Goal: Transaction & Acquisition: Purchase product/service

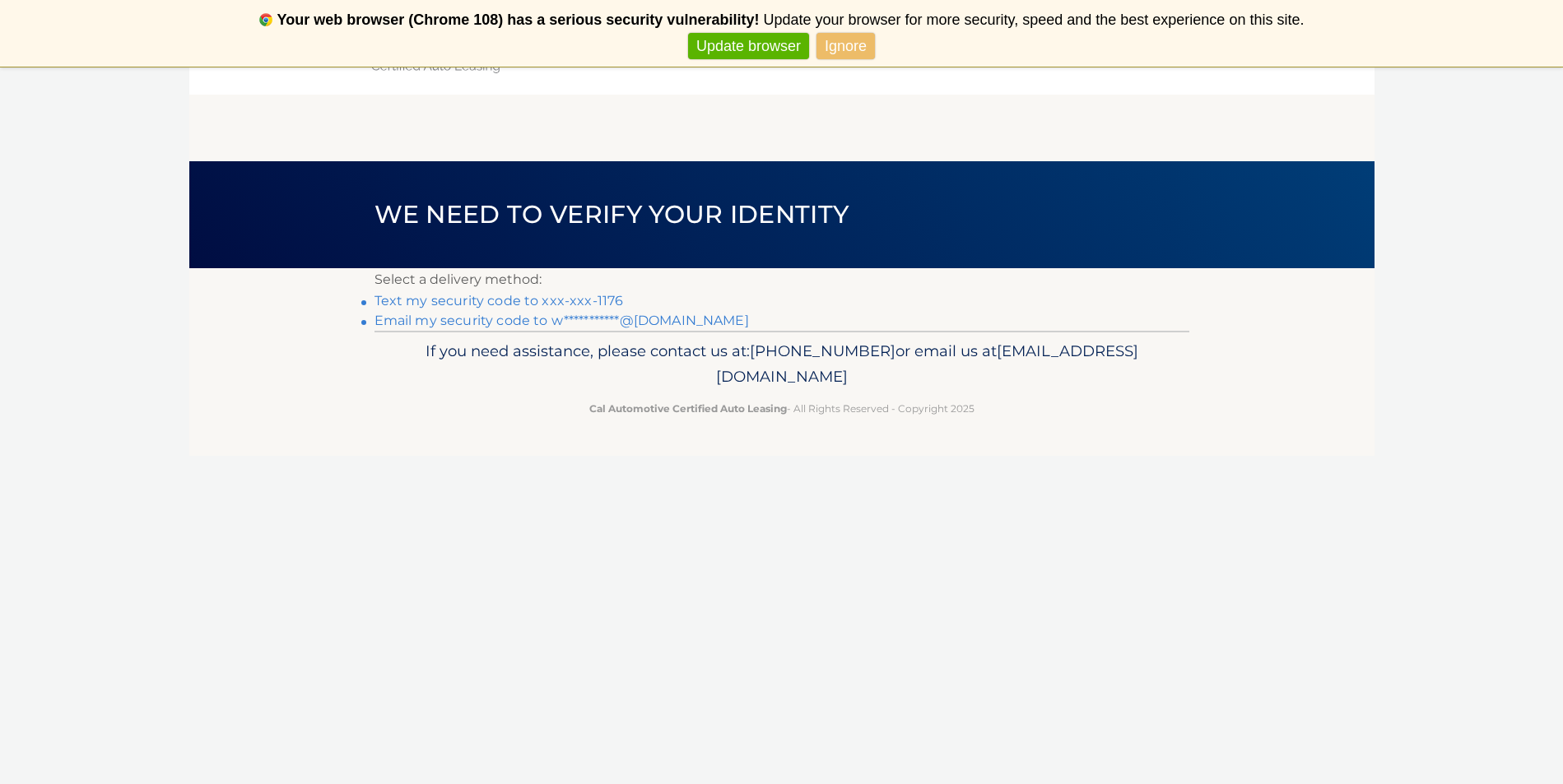
click at [624, 309] on link "Text my security code to xxx-xxx-1176" at bounding box center [498, 301] width 250 height 16
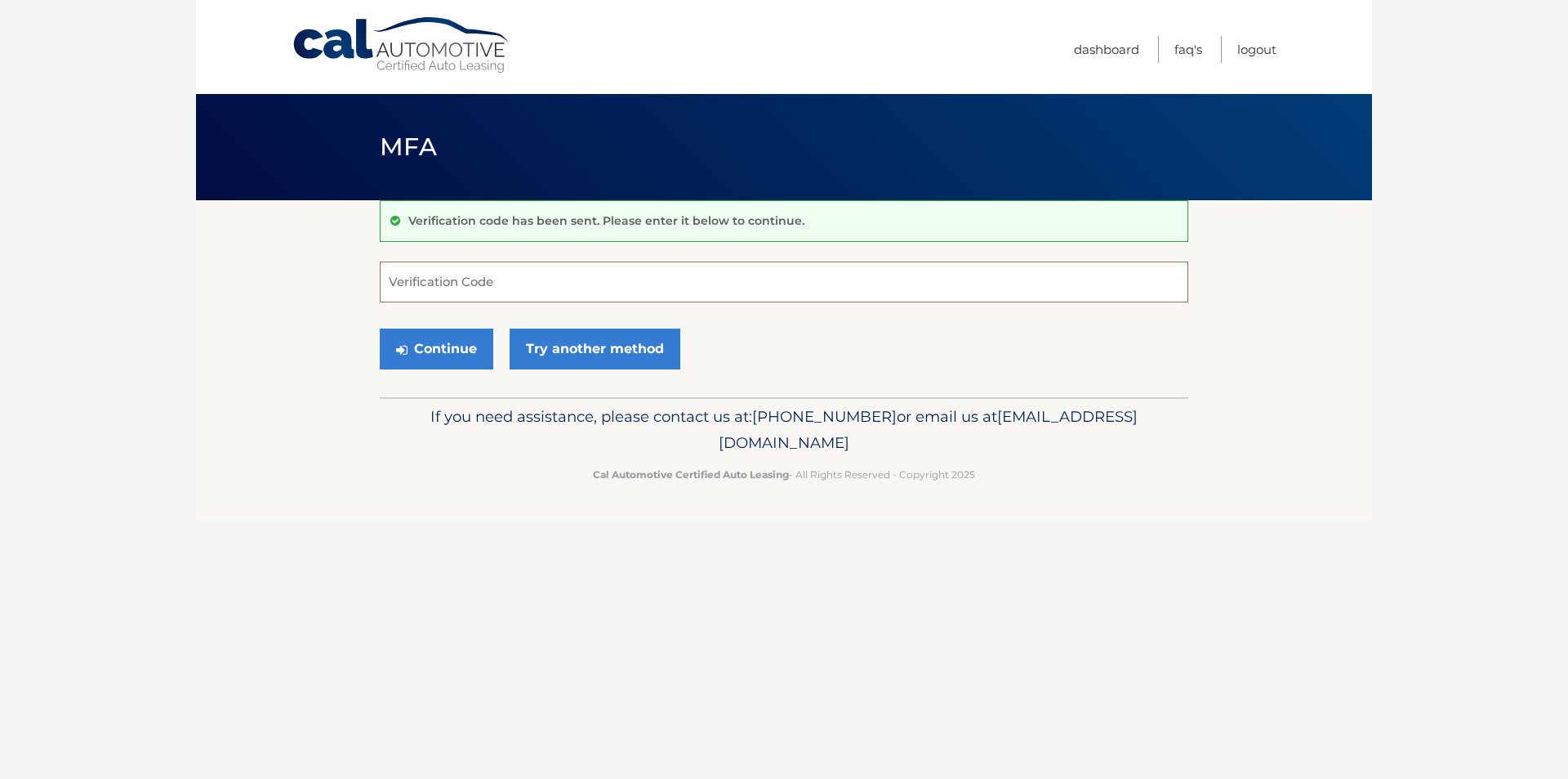
click at [595, 286] on input "Verification Code" at bounding box center [784, 282] width 809 height 41
type input "482056"
click at [380, 328] on button "Continue" at bounding box center [437, 349] width 114 height 41
click at [464, 369] on button "Continue" at bounding box center [437, 349] width 114 height 41
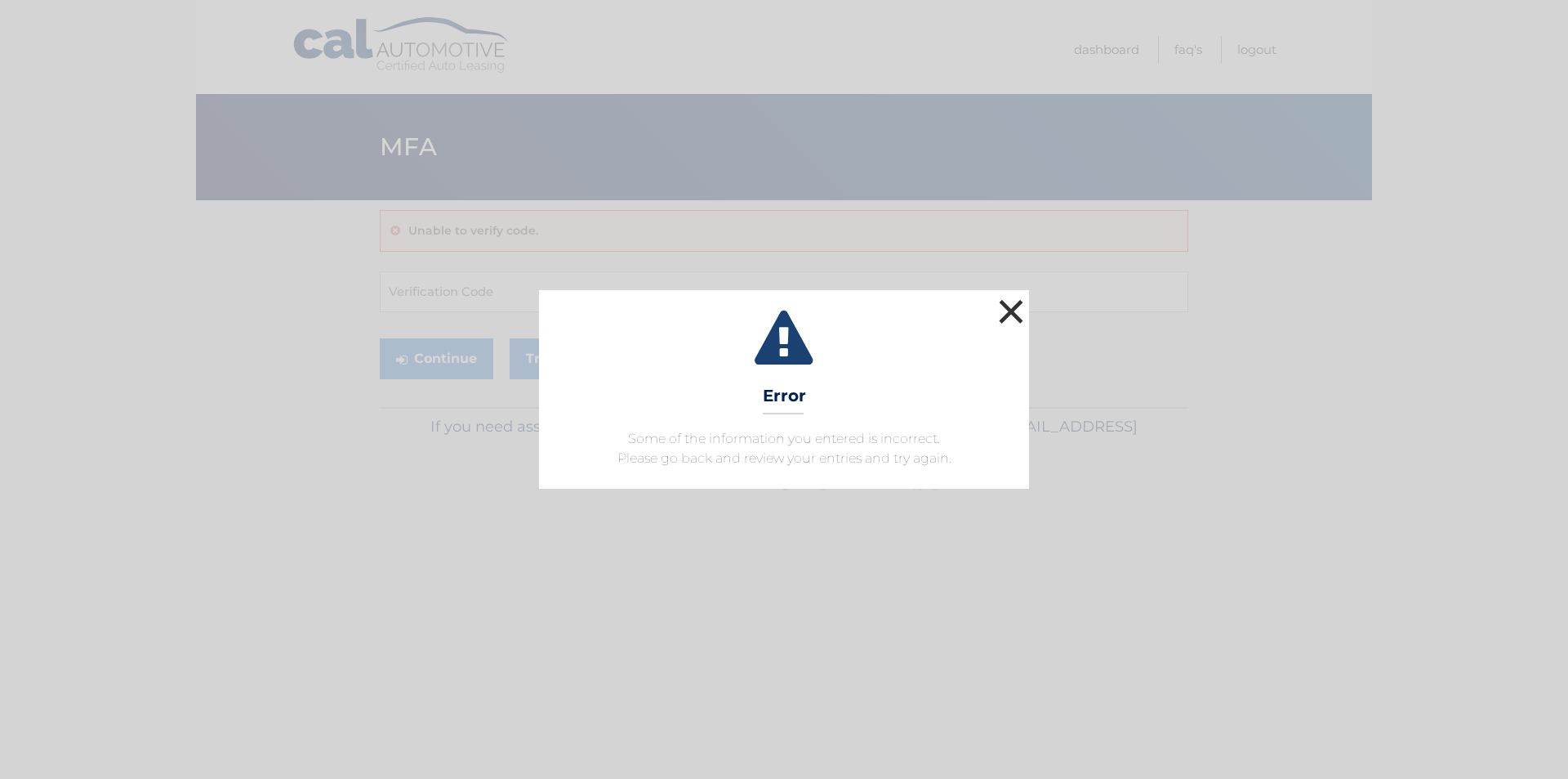
click at [1008, 310] on button "×" at bounding box center [1011, 311] width 32 height 32
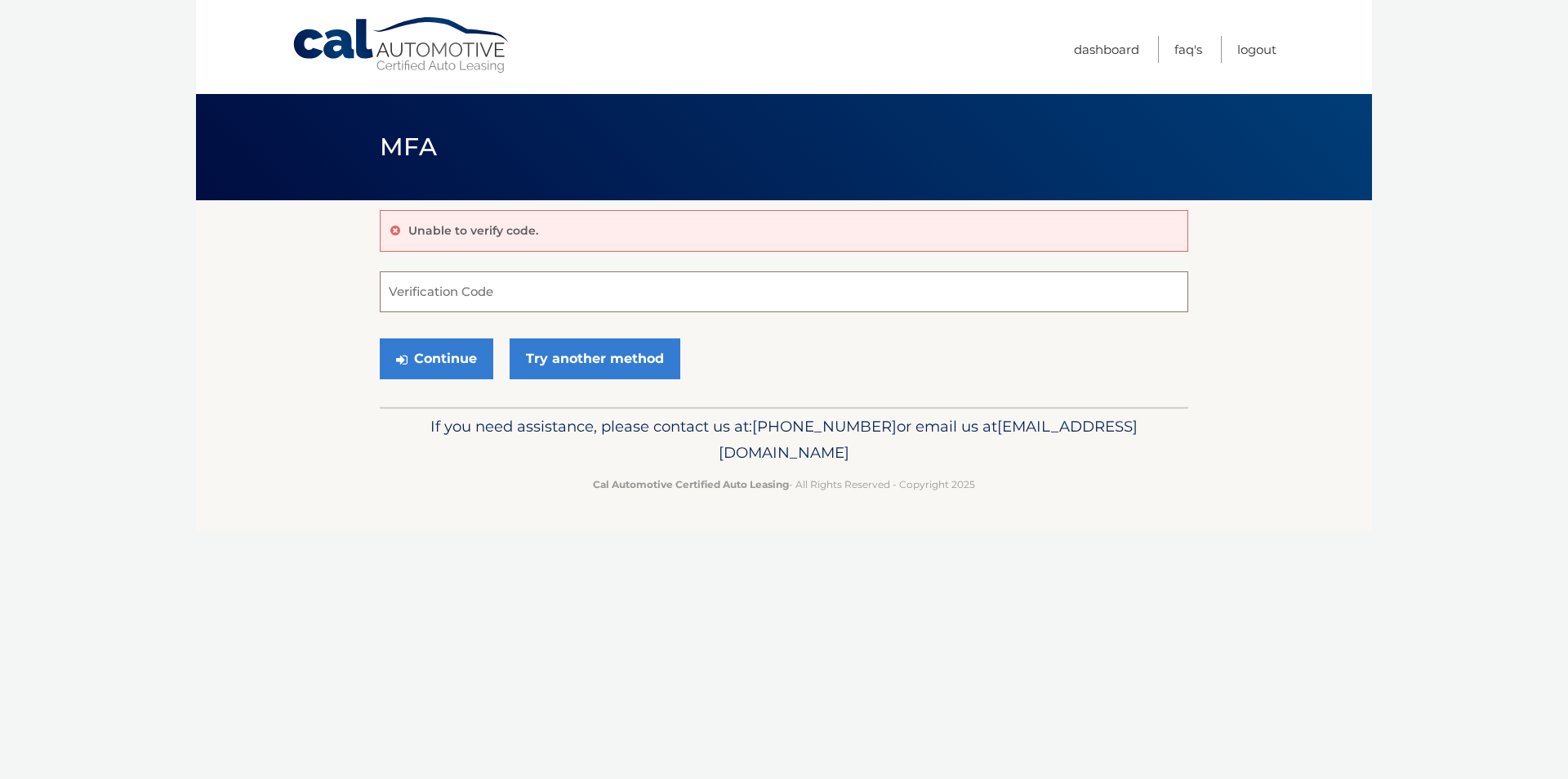
click at [716, 293] on input "Verification Code" at bounding box center [784, 292] width 809 height 41
type input "482056"
click at [444, 379] on button "Continue" at bounding box center [437, 359] width 114 height 41
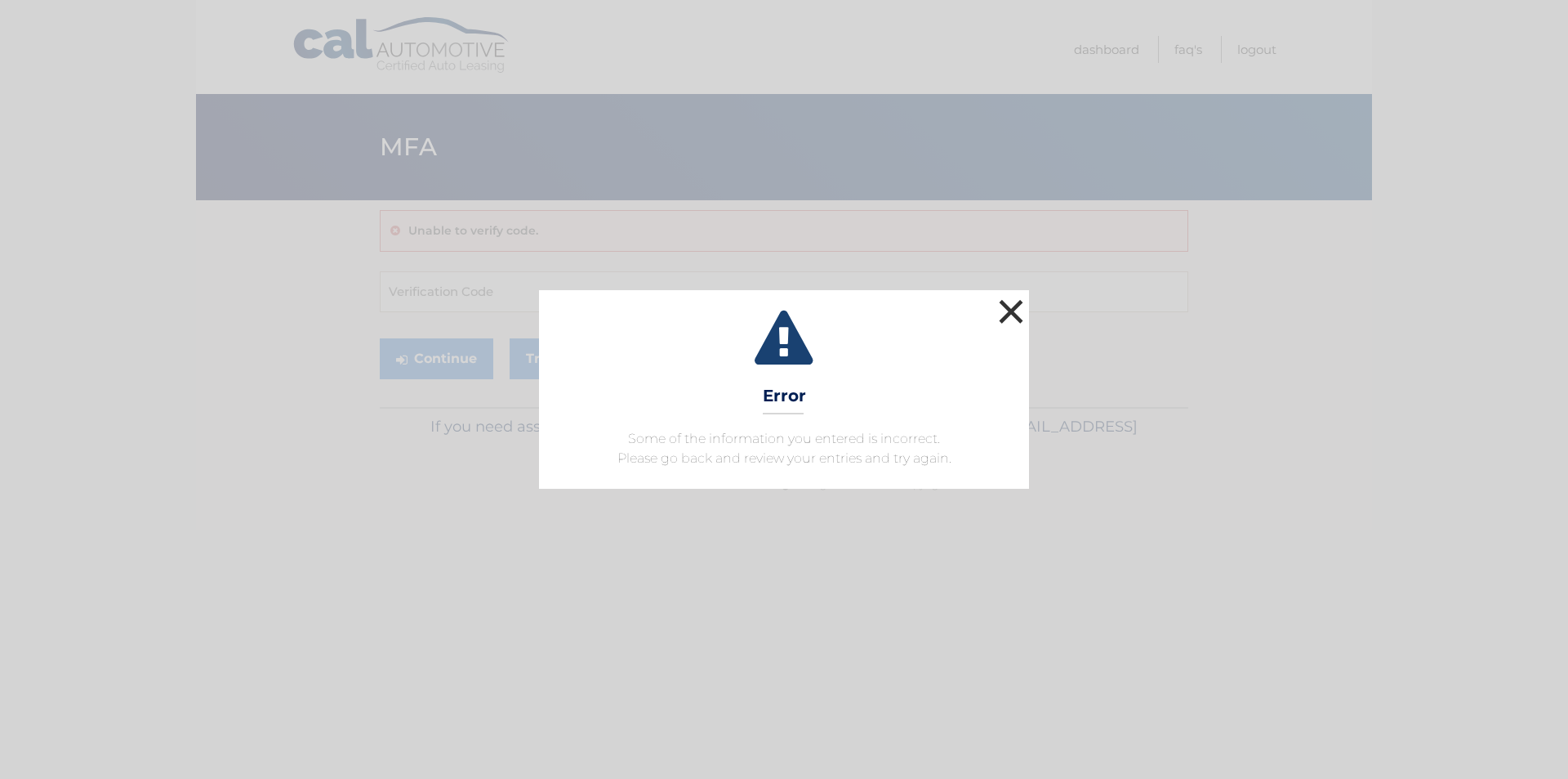
click at [1015, 299] on button "×" at bounding box center [1011, 311] width 32 height 32
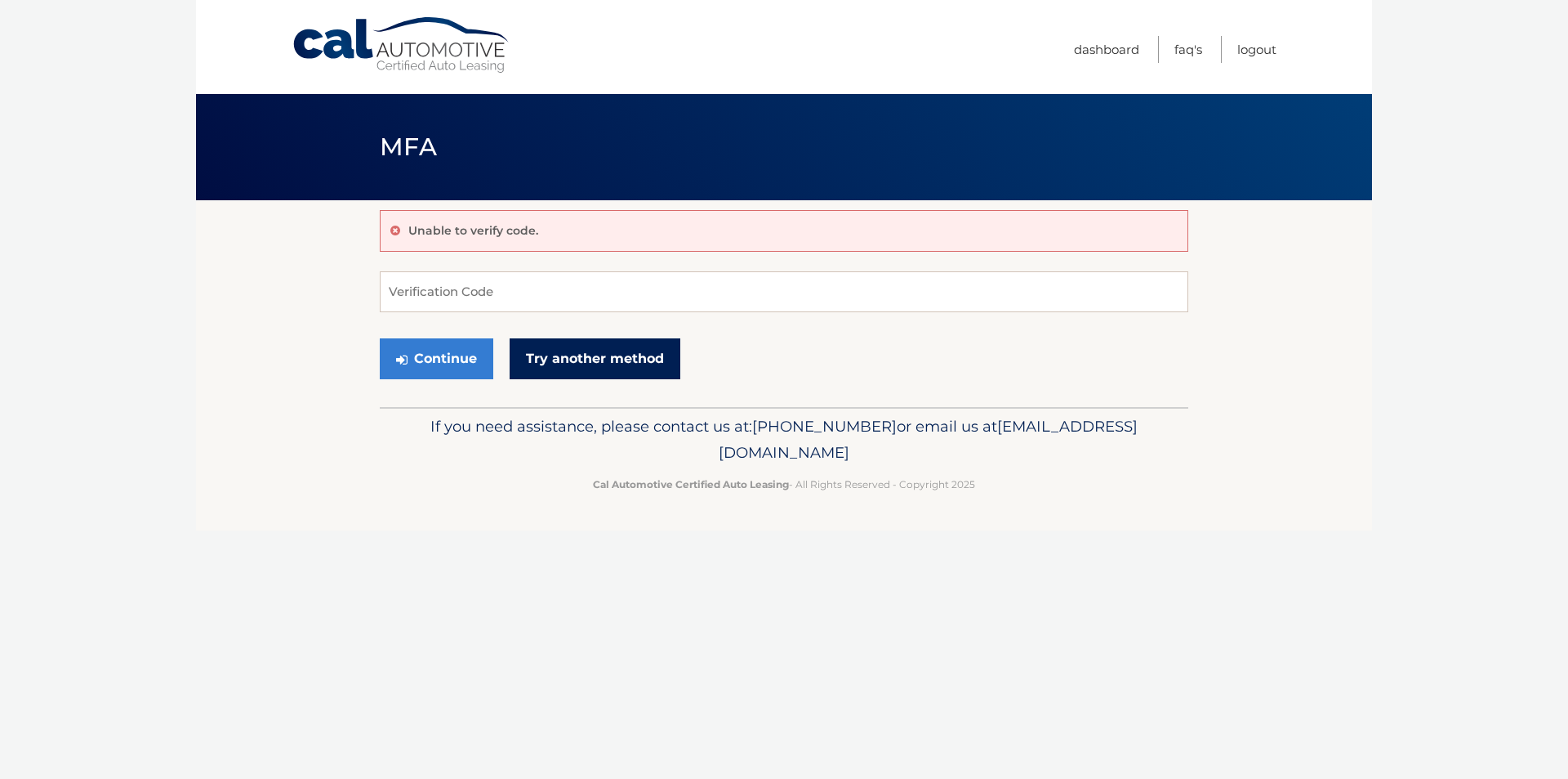
click at [645, 379] on link "Try another method" at bounding box center [594, 359] width 170 height 41
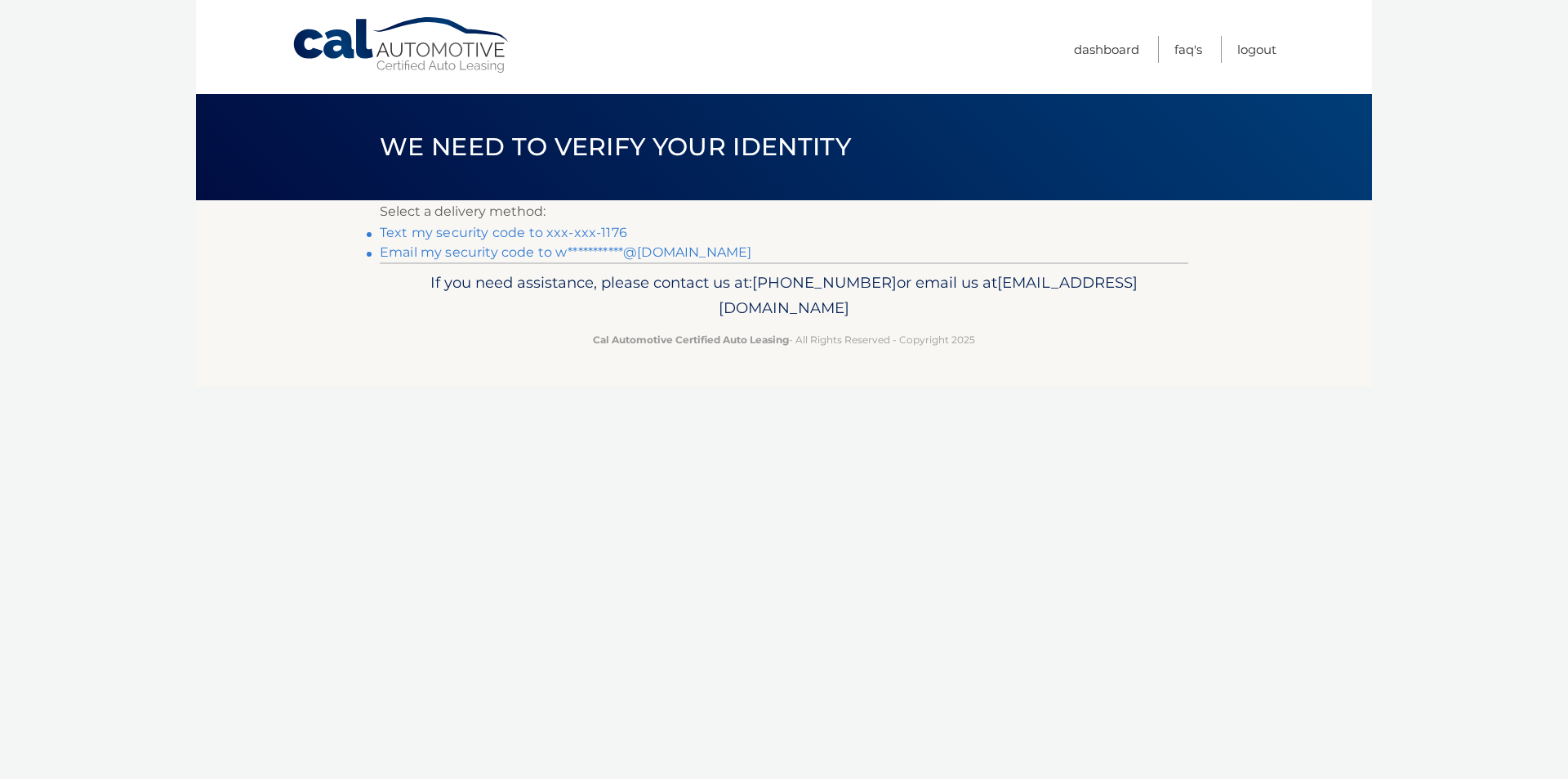
click at [585, 240] on link "Text my security code to xxx-xxx-1176" at bounding box center [503, 232] width 248 height 16
click at [597, 260] on link "**********" at bounding box center [565, 252] width 371 height 16
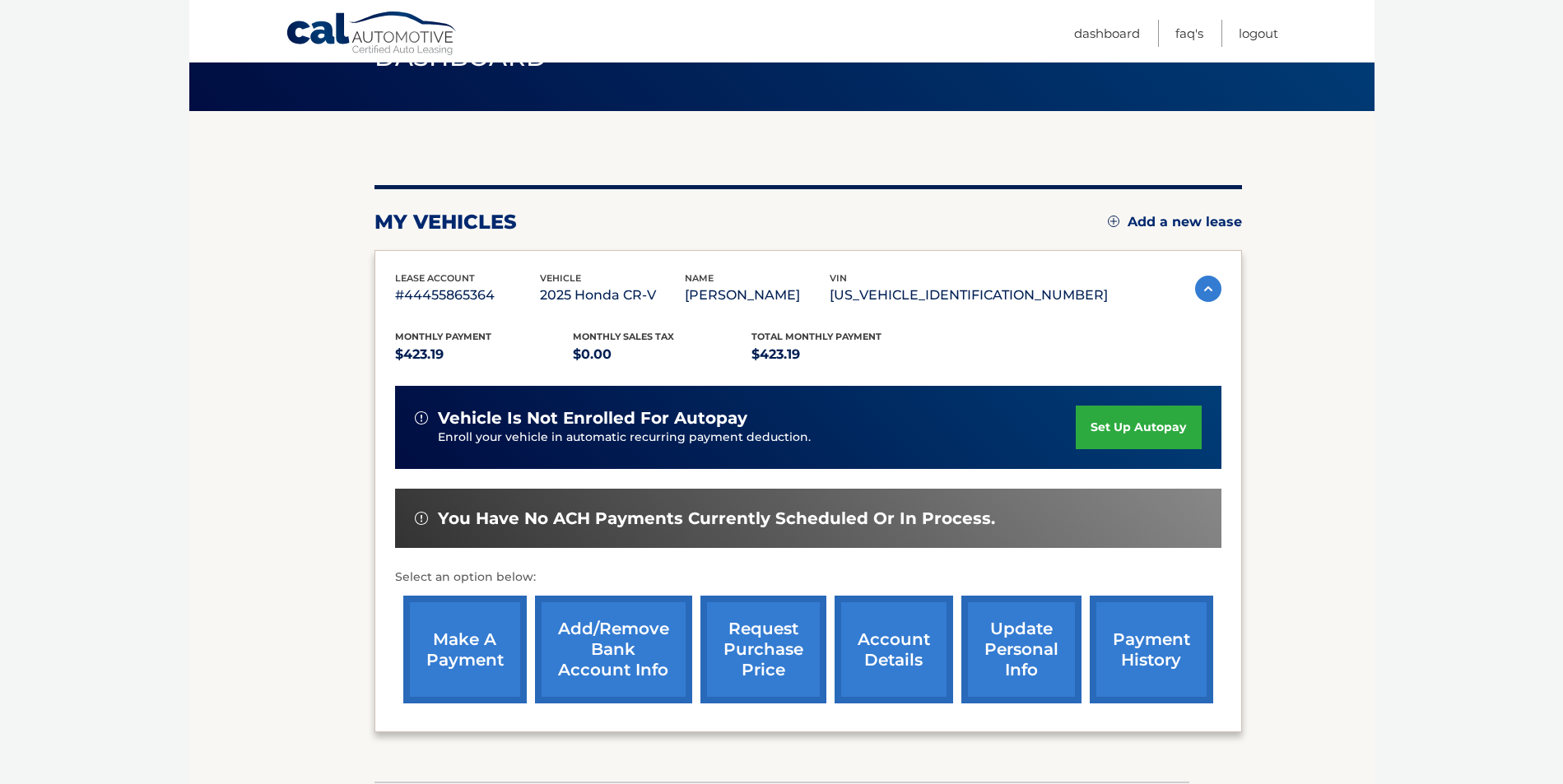
scroll to position [217, 0]
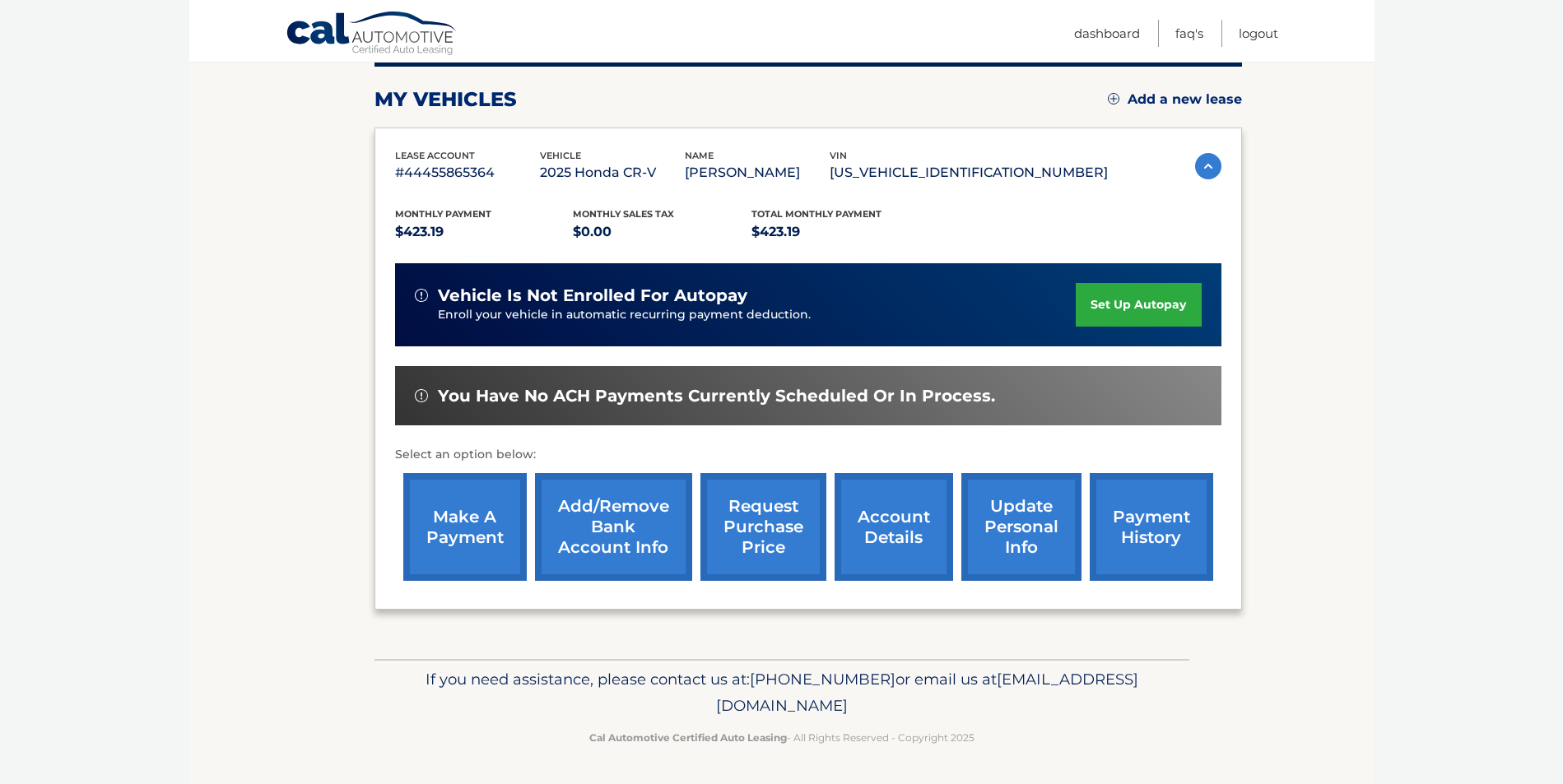
click at [463, 526] on link "make a payment" at bounding box center [465, 526] width 123 height 107
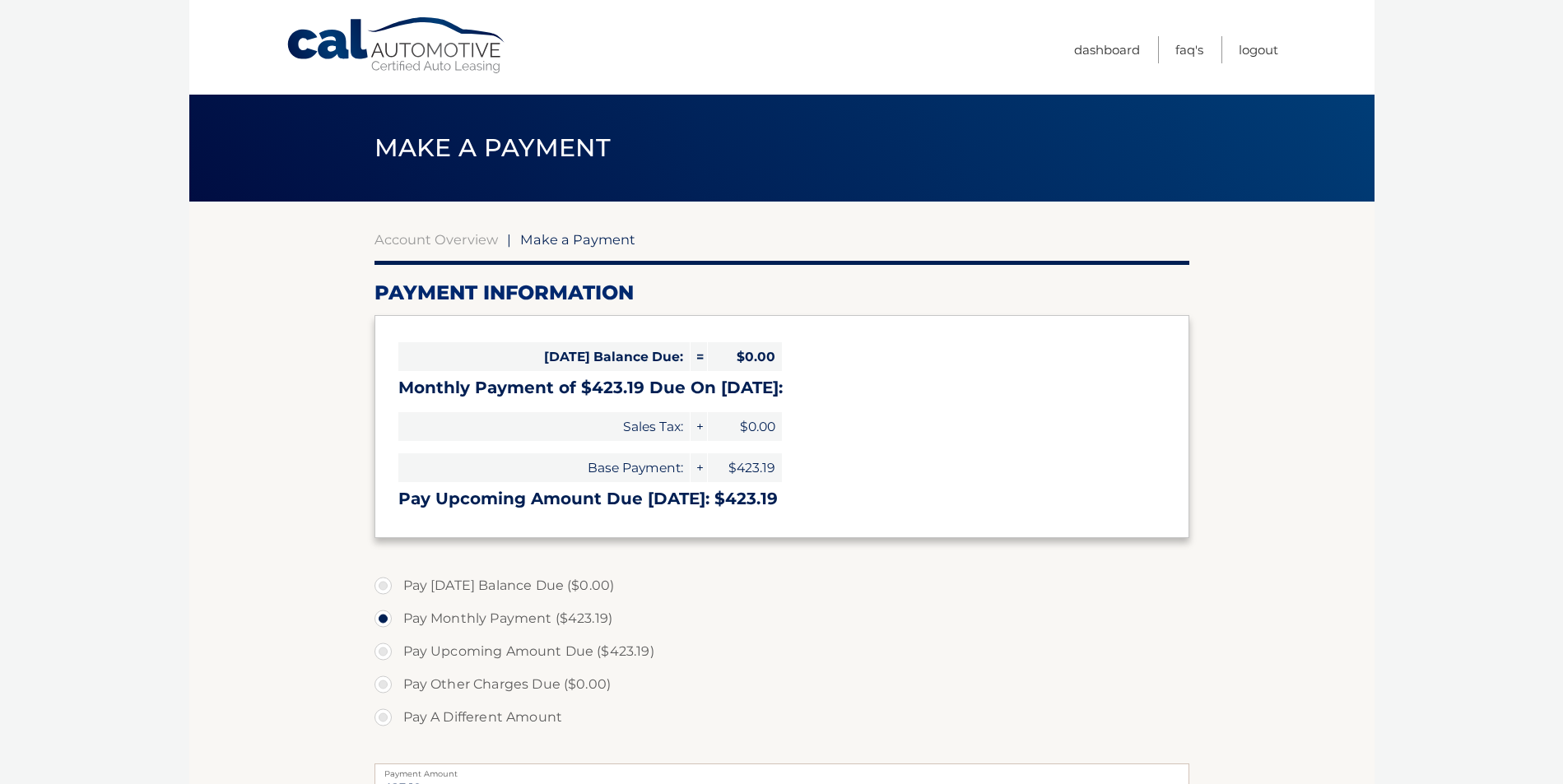
select select "Y2Y4ZWQyZGEtZjk1ZS00M2M5LTk4ZTUtOTE0NWVmZDQ3ZThm"
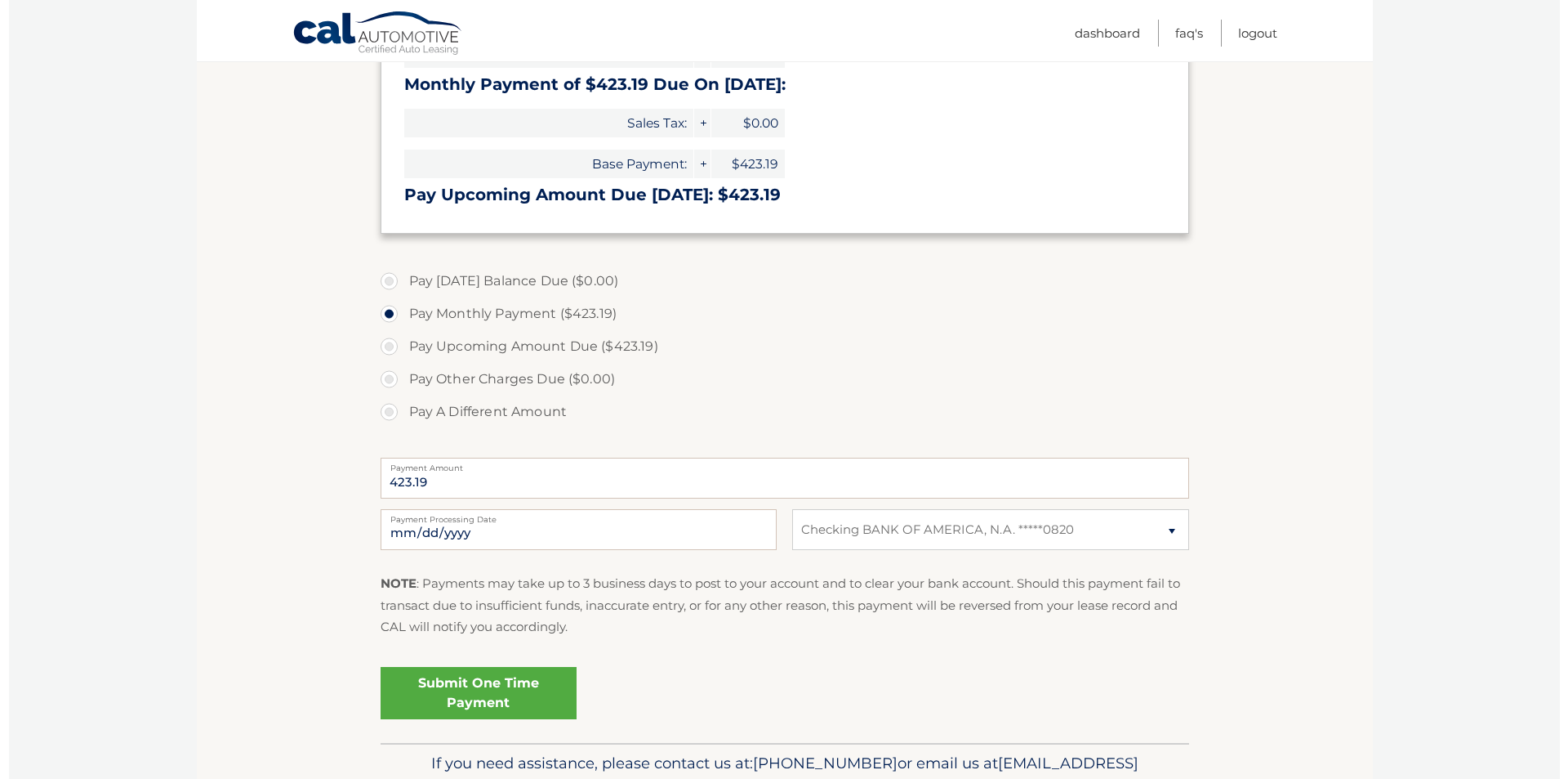
scroll to position [307, 0]
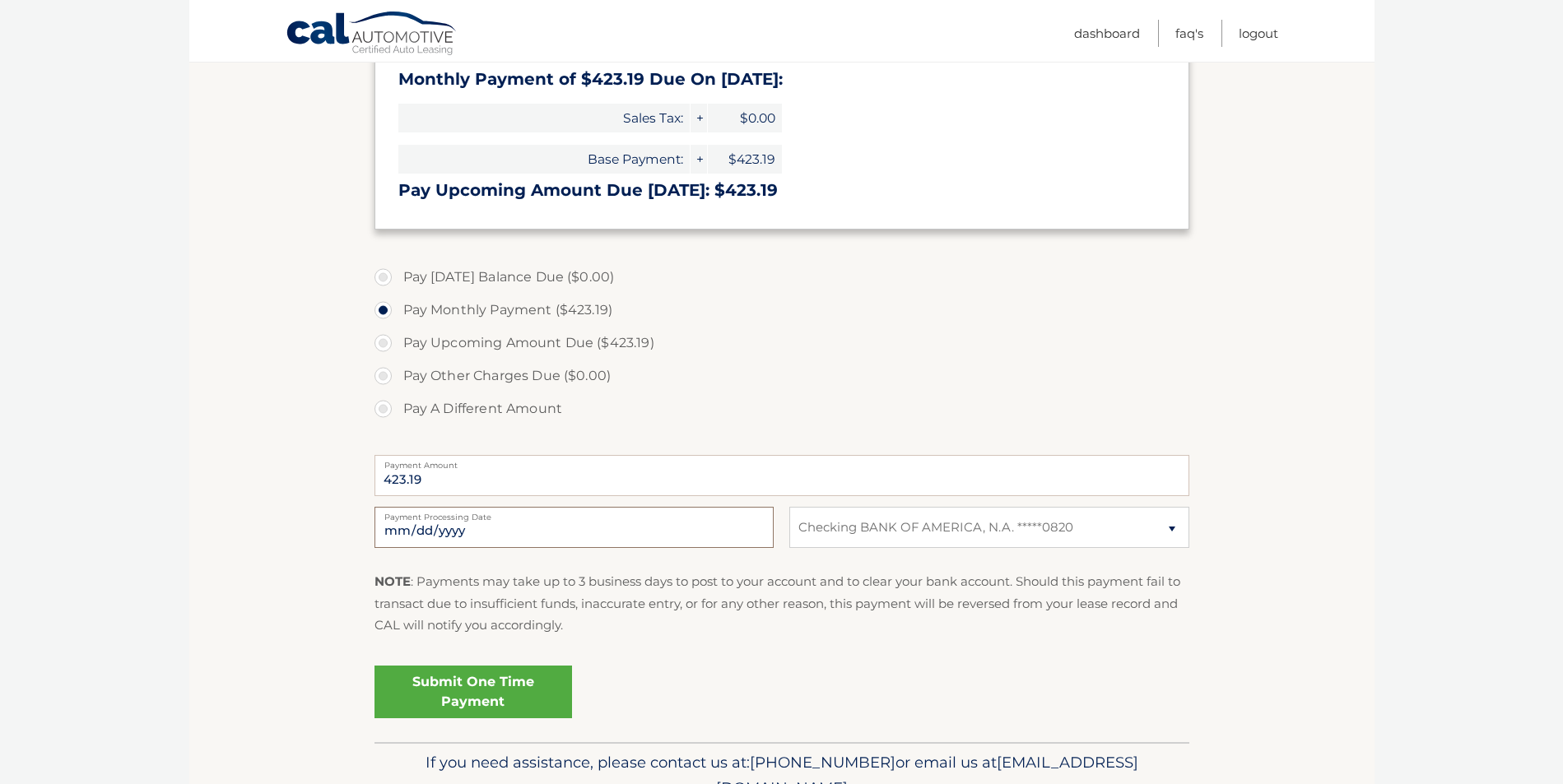
click at [508, 547] on input "2025-10-05" at bounding box center [573, 528] width 399 height 41
click at [572, 547] on input "2025-10-05" at bounding box center [573, 528] width 399 height 41
type input "2025-10-22"
click at [501, 718] on link "Submit One Time Payment" at bounding box center [473, 691] width 197 height 52
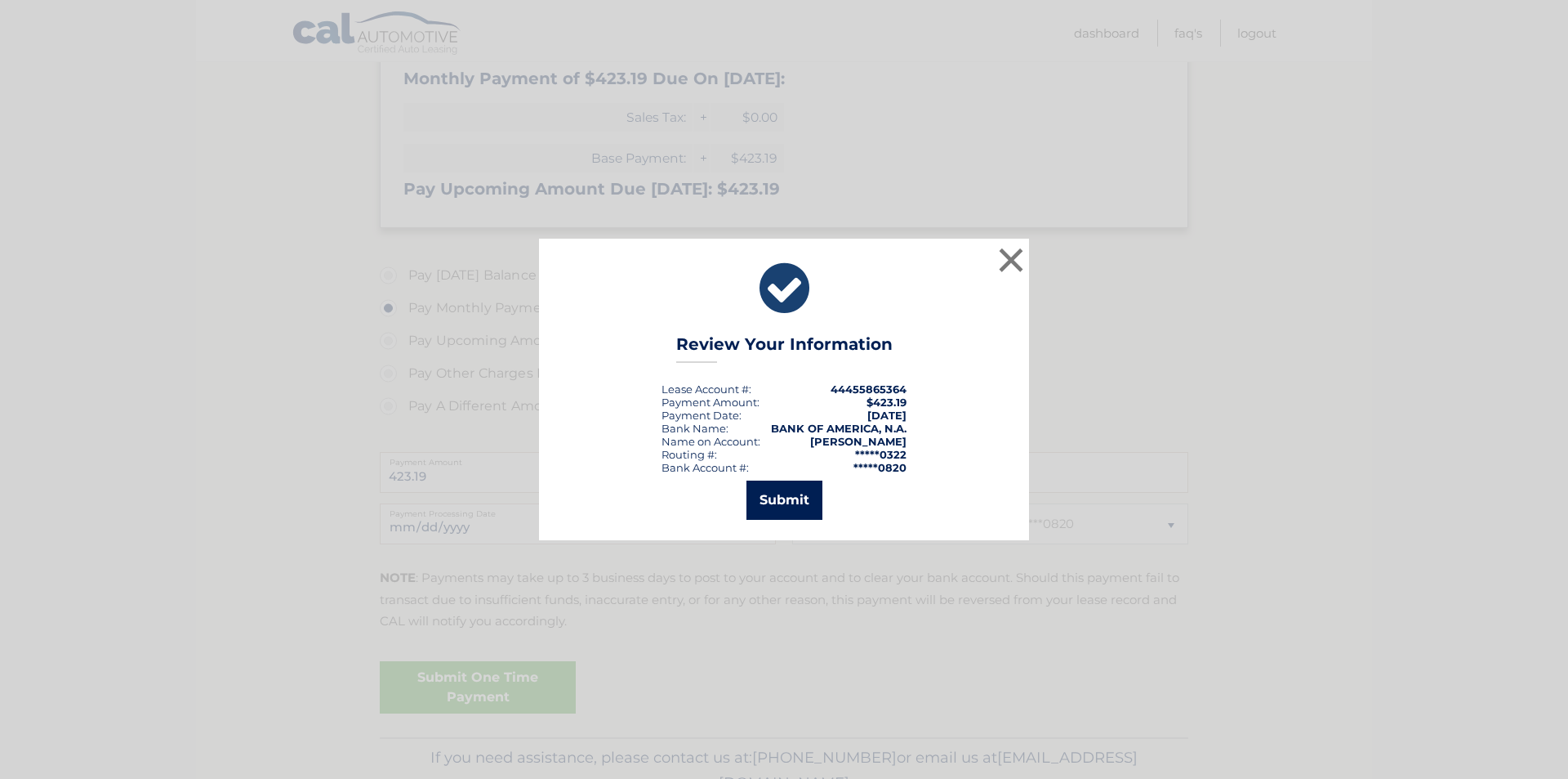
click at [817, 510] on button "Submit" at bounding box center [784, 500] width 76 height 39
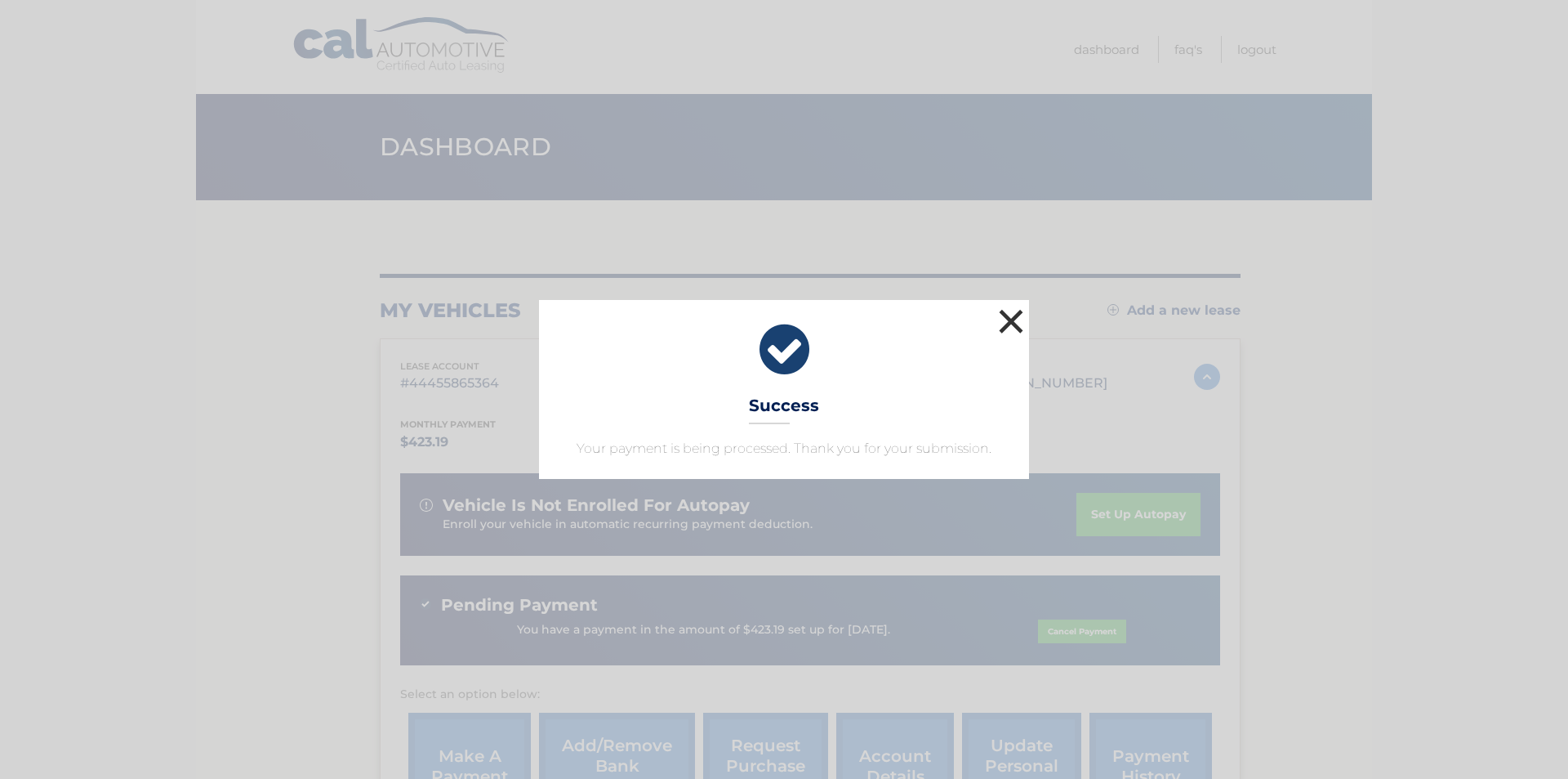
click at [1016, 305] on button "×" at bounding box center [1011, 320] width 32 height 32
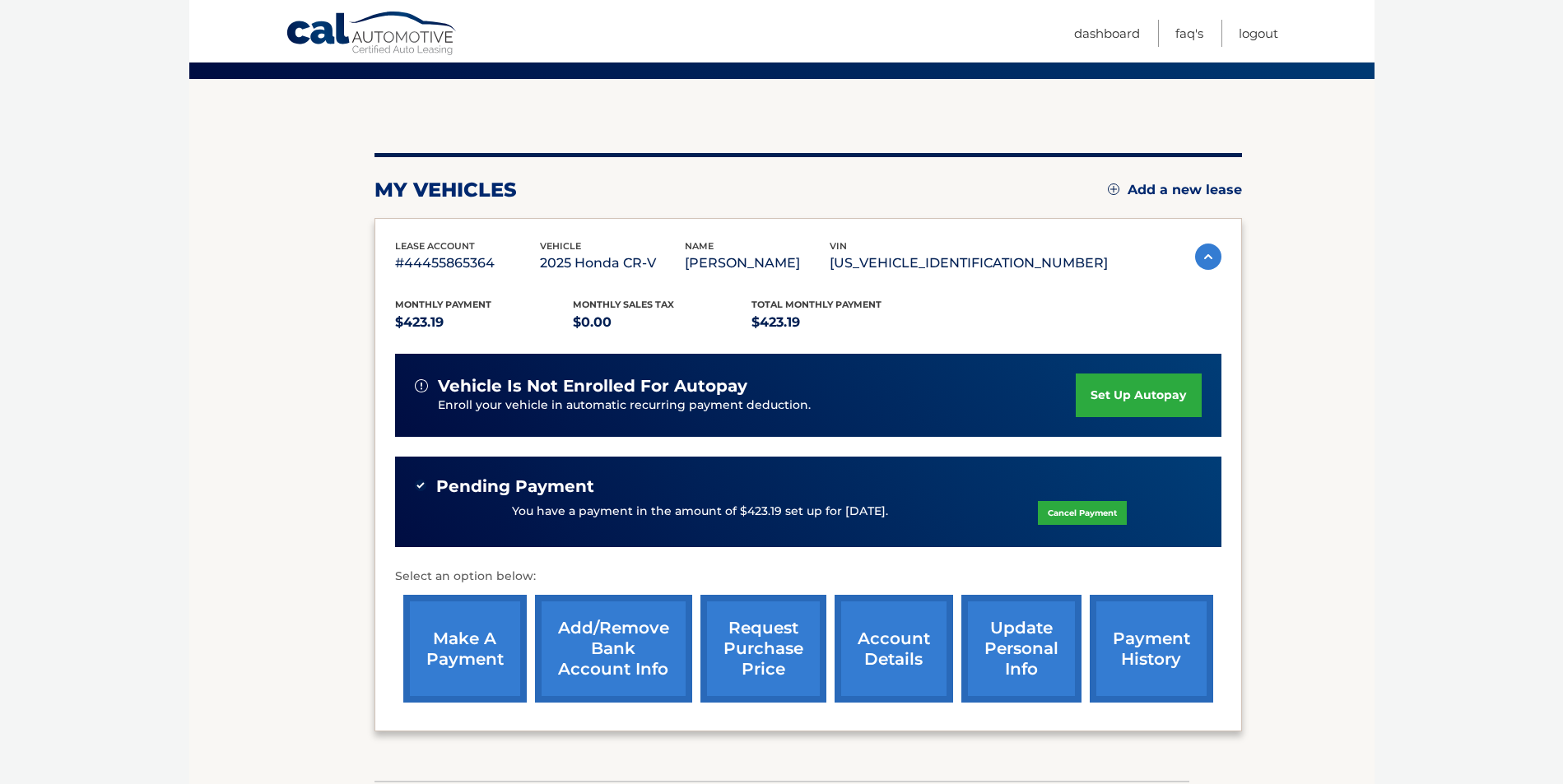
scroll to position [251, 0]
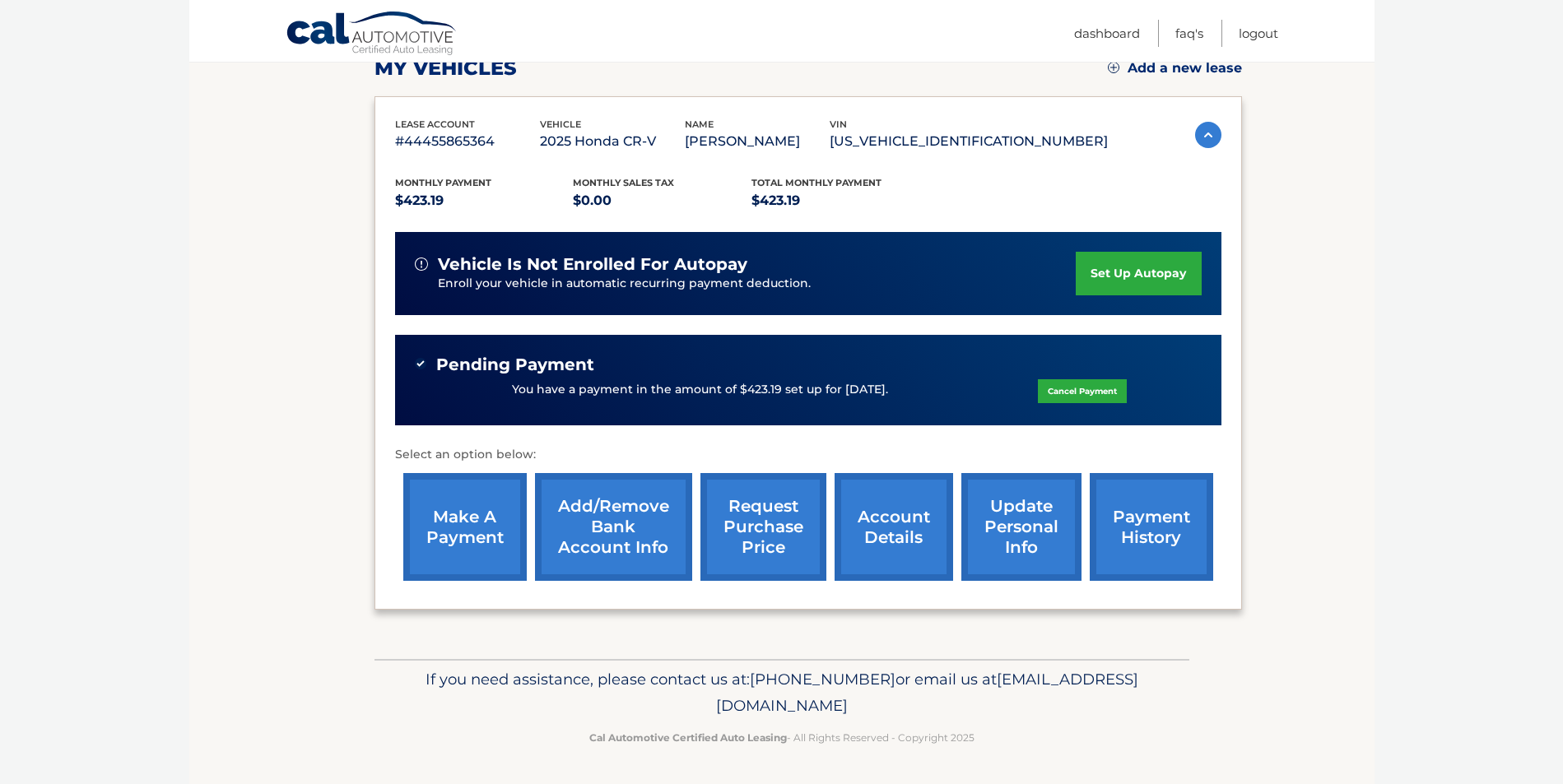
click at [1156, 531] on link "payment history" at bounding box center [1151, 526] width 123 height 107
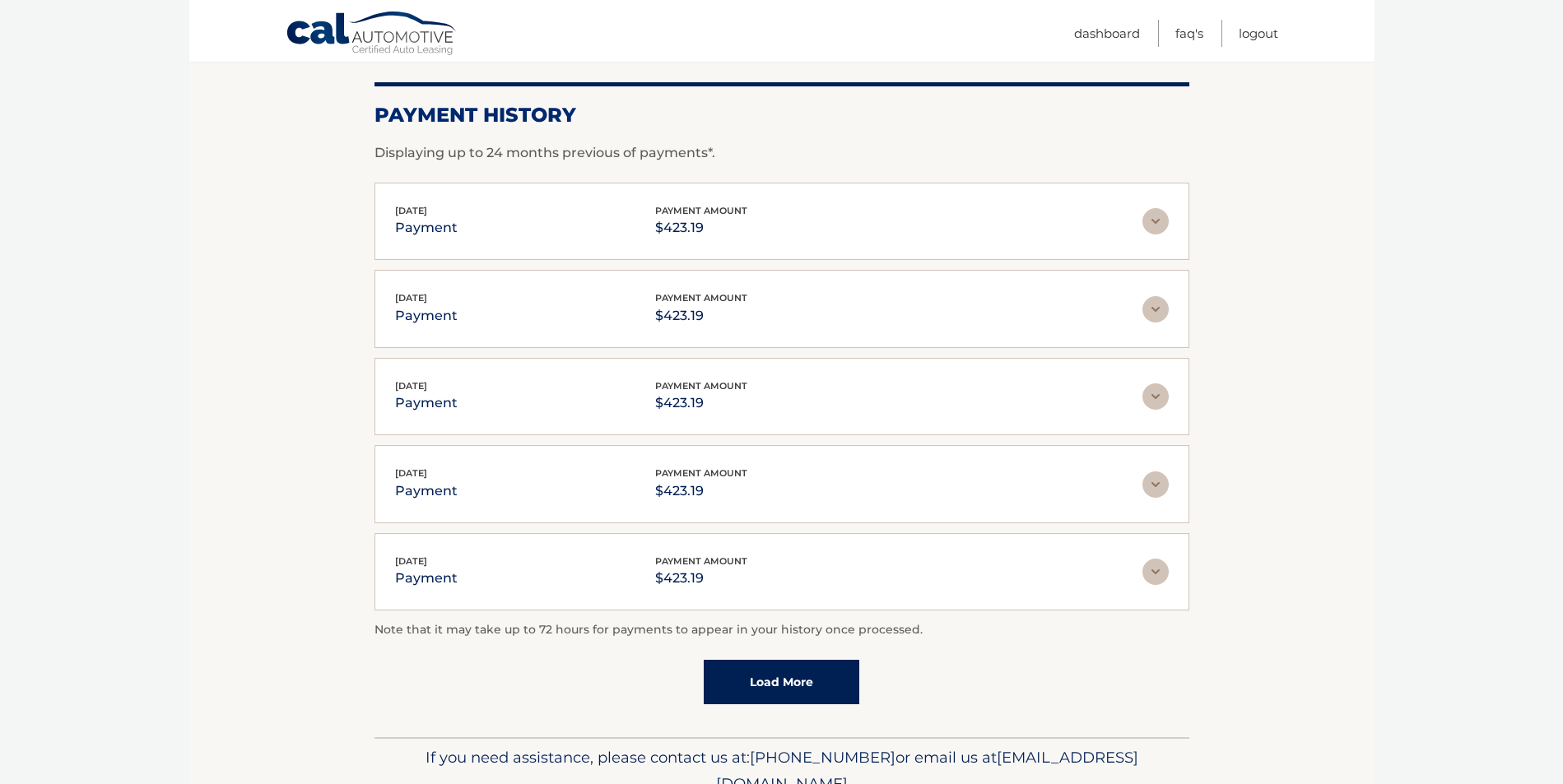
scroll to position [301, 0]
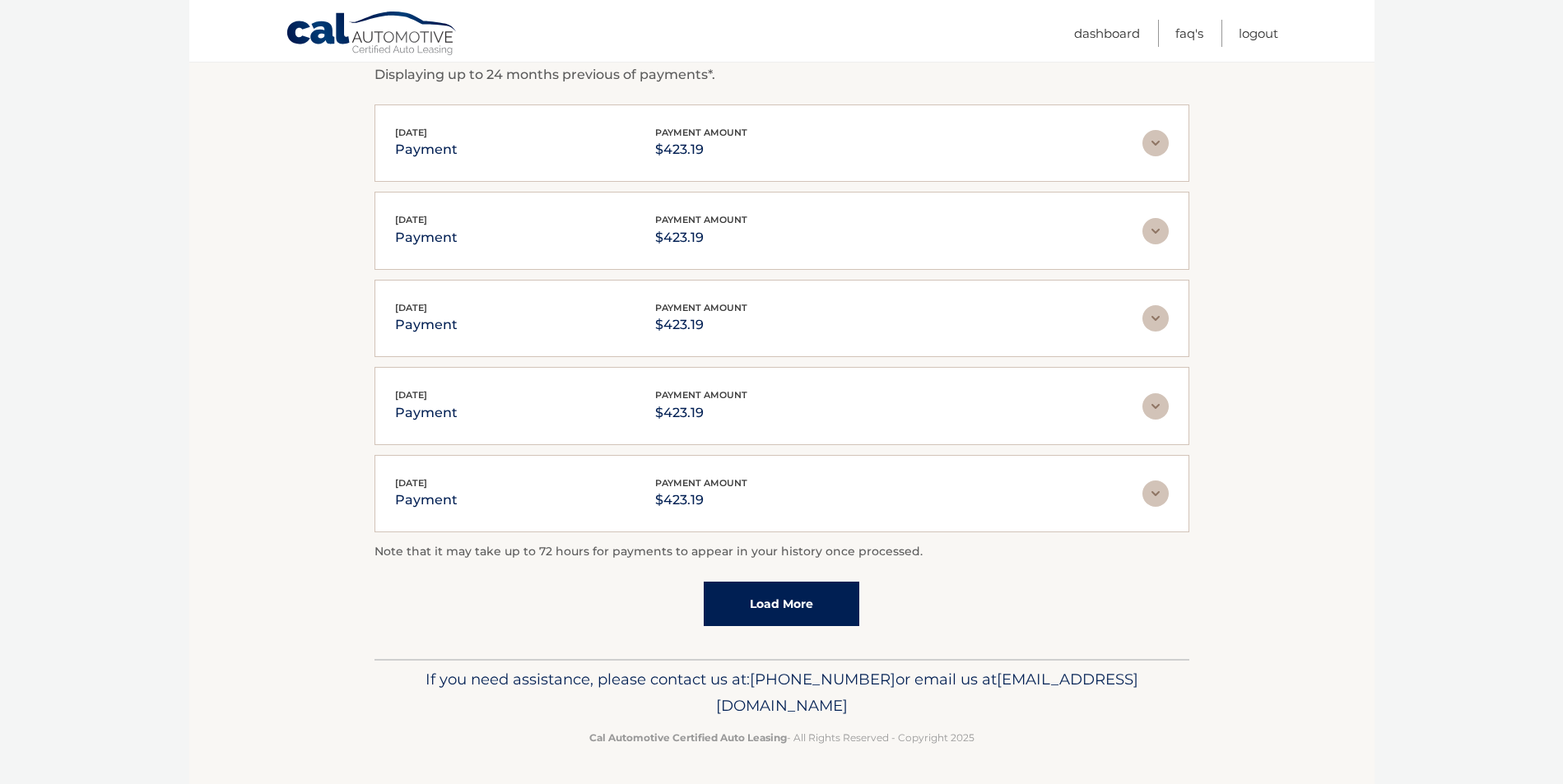
click at [818, 604] on link "Load More" at bounding box center [782, 604] width 156 height 44
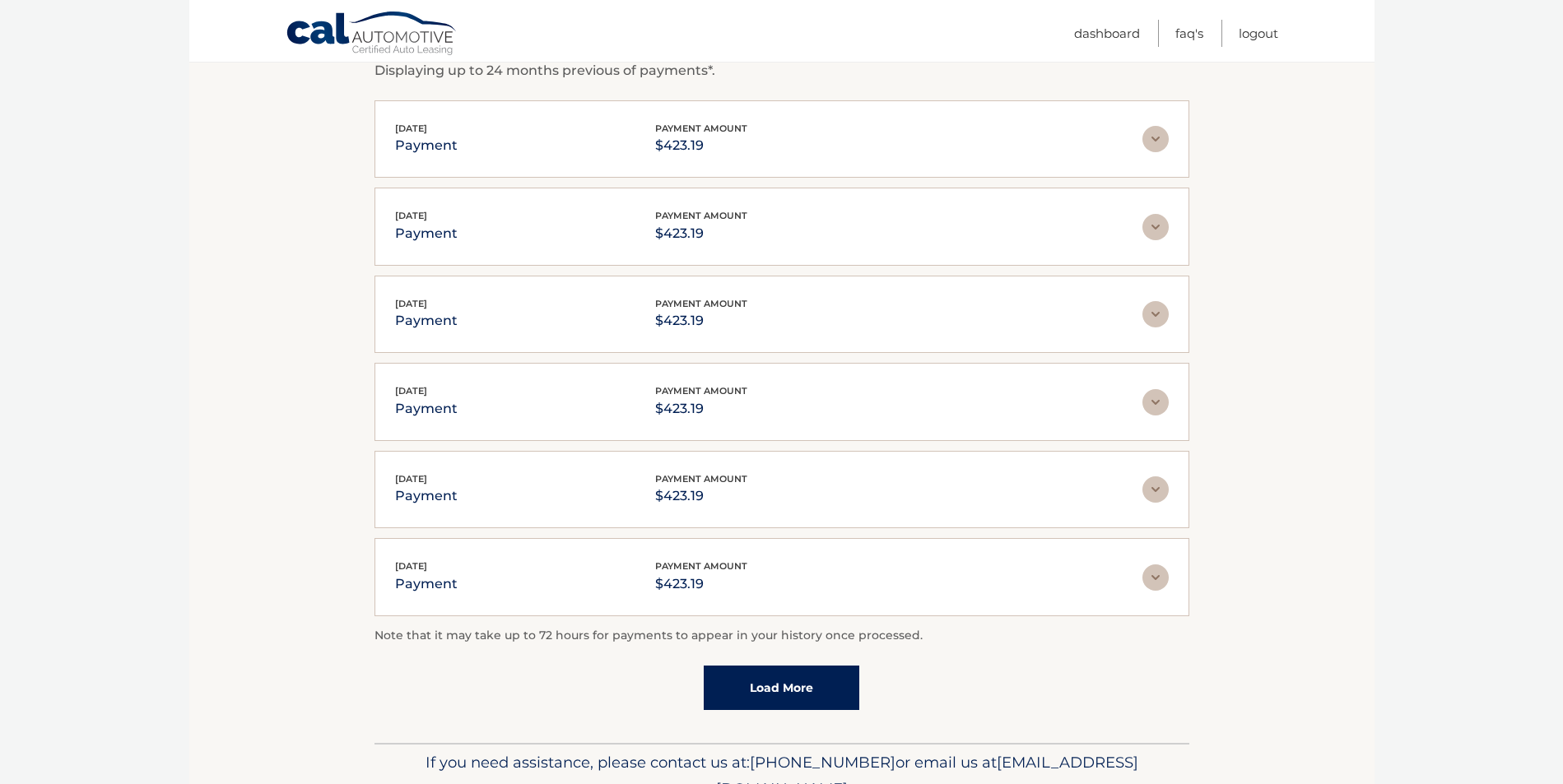
click at [803, 686] on link "Load More" at bounding box center [782, 687] width 156 height 44
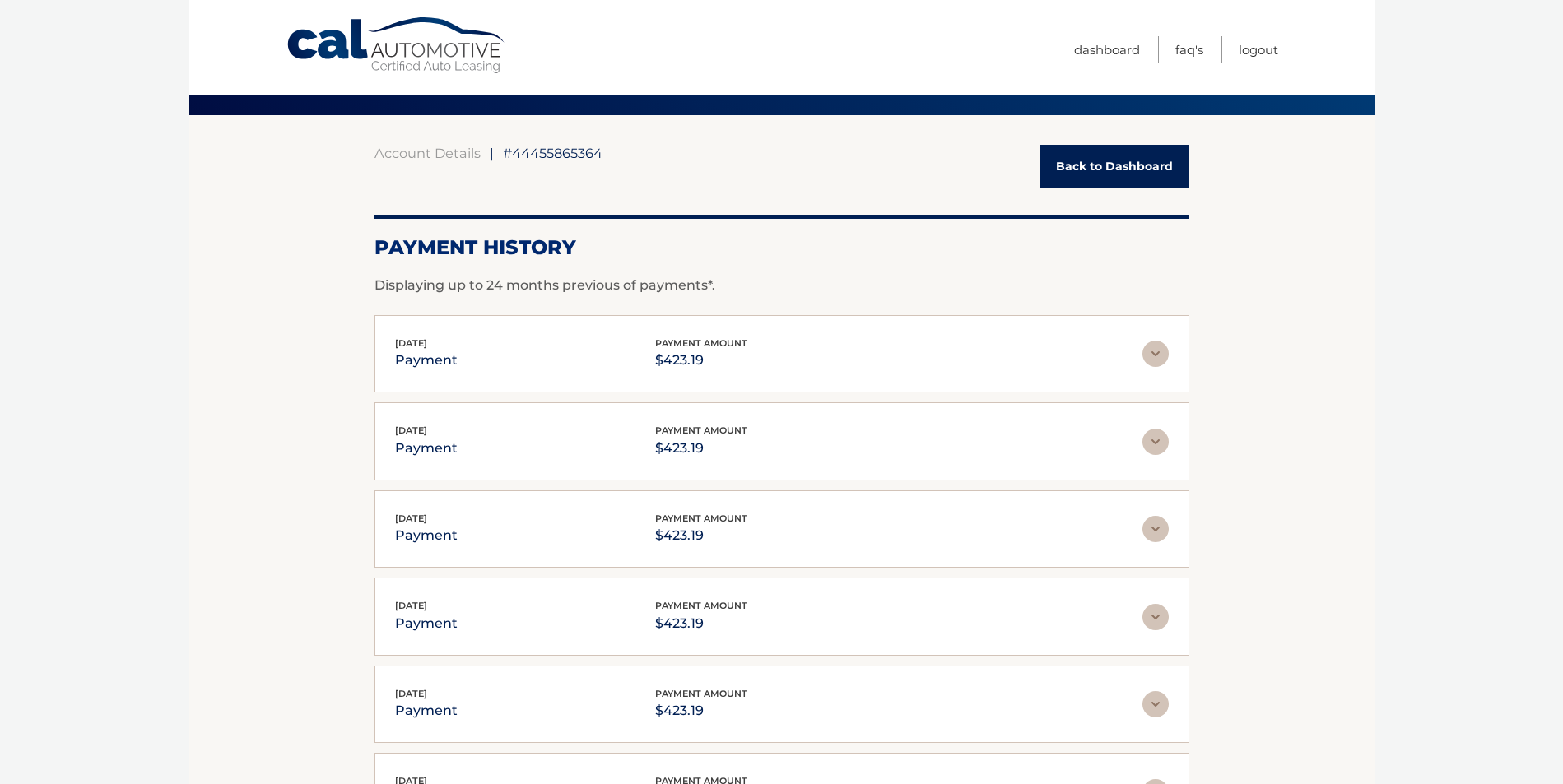
scroll to position [0, 0]
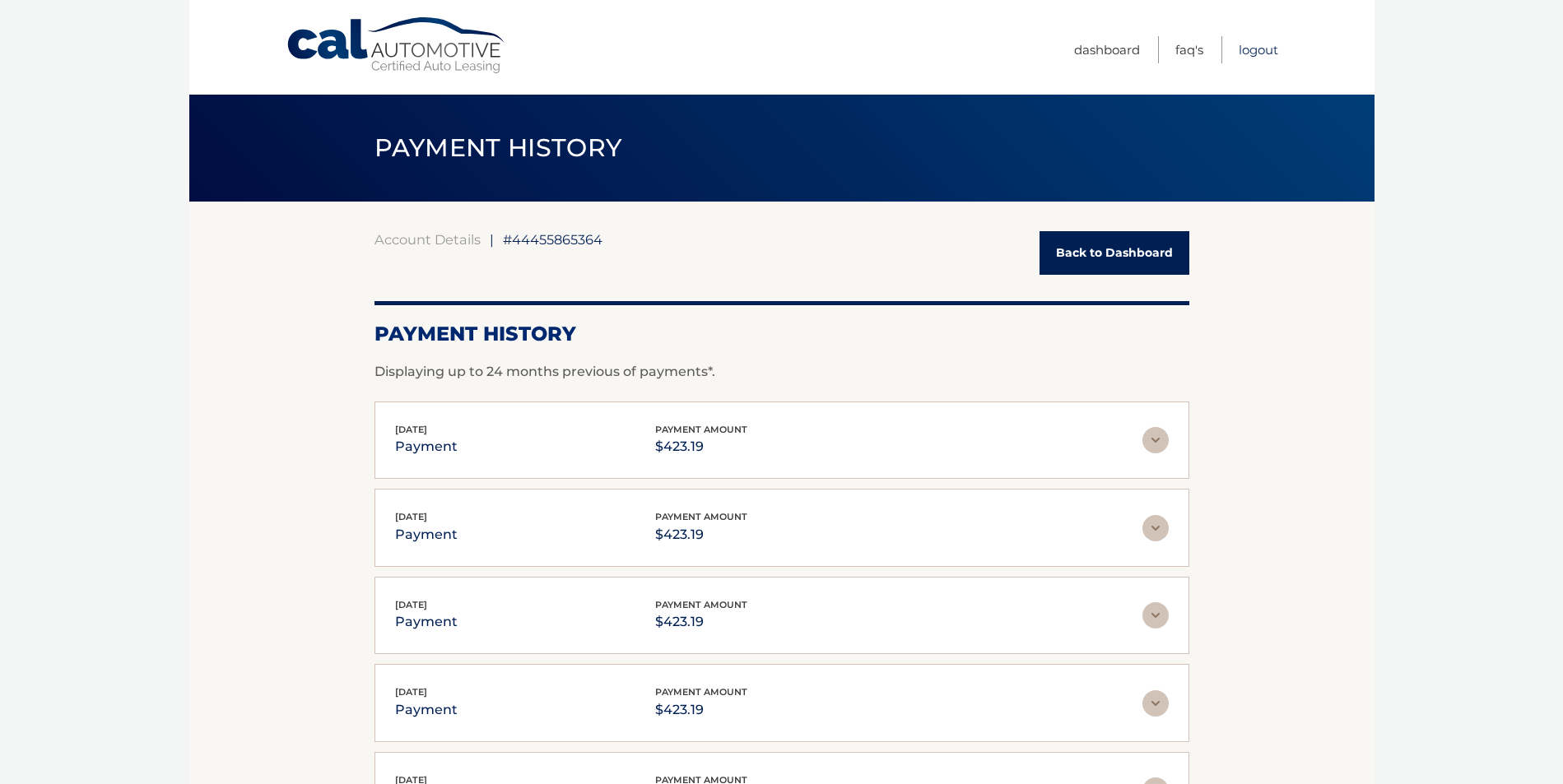
click at [1255, 38] on link "Logout" at bounding box center [1258, 50] width 39 height 28
